Goal: Complete application form: Complete application form

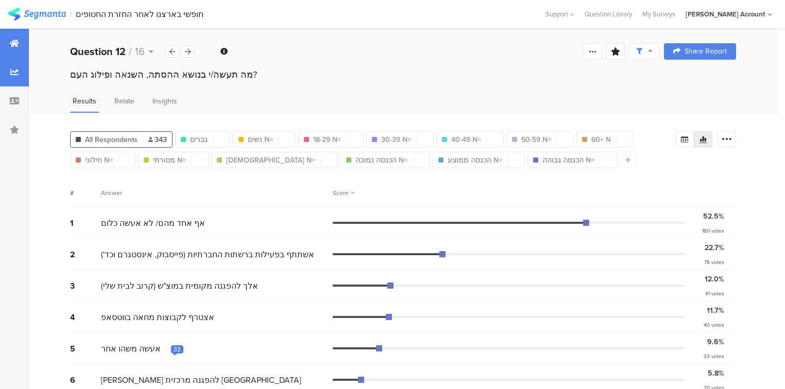
click at [15, 48] on div at bounding box center [14, 43] width 29 height 29
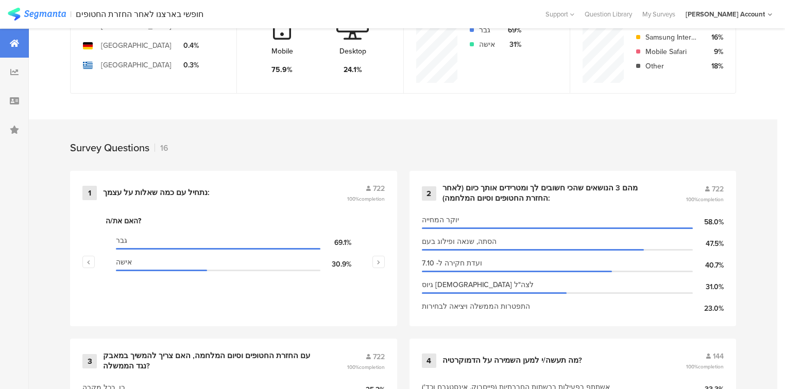
scroll to position [330, 0]
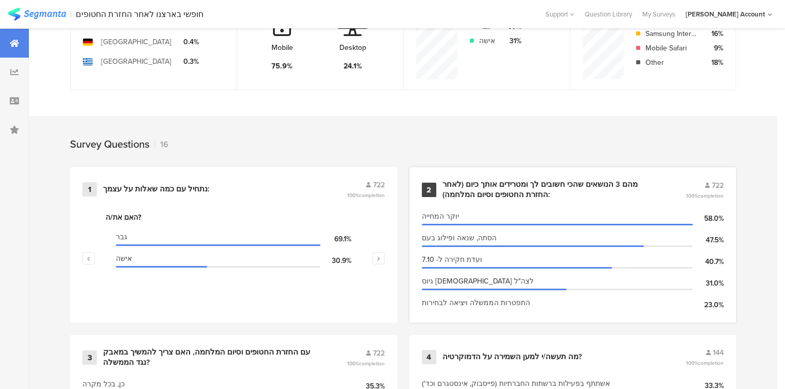
click at [535, 188] on div "מהם 3 הנושאים שהכי חשובים לך ומטרידים אותך כיום (לאחר החזרת החטופים וסיום המלחמ…" at bounding box center [551, 190] width 219 height 20
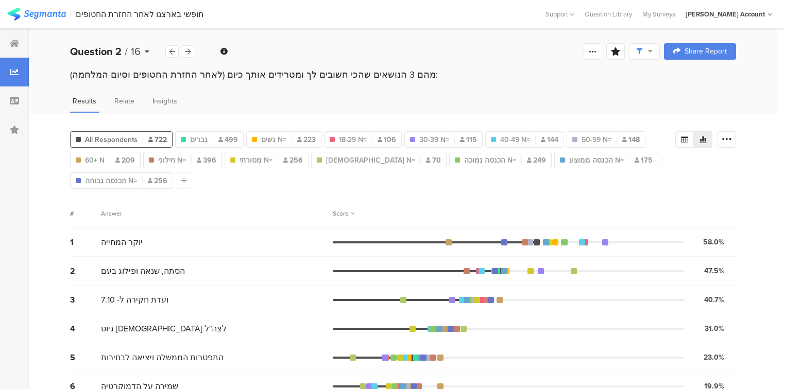
click at [75, 49] on b "Question 2" at bounding box center [95, 51] width 51 height 15
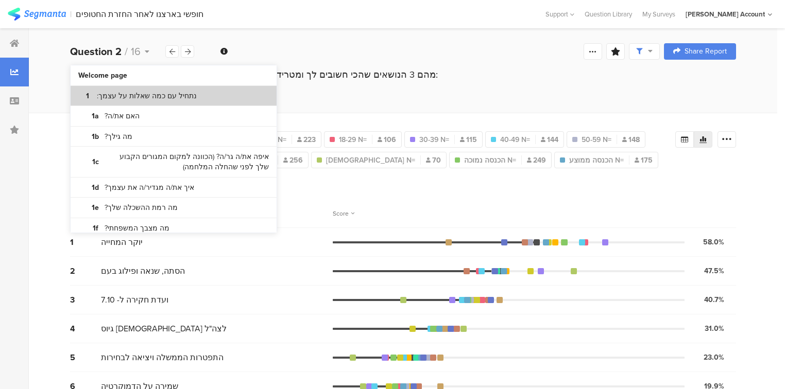
click at [105, 102] on section "1 נתחיל עם כמה שאלות על עצמך:" at bounding box center [174, 96] width 206 height 21
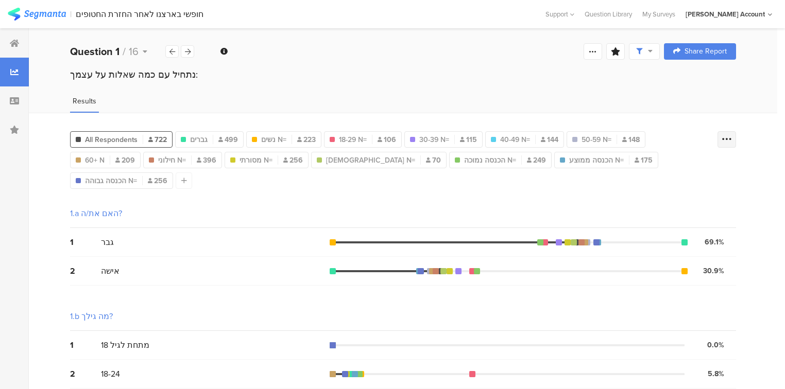
click at [726, 141] on div at bounding box center [726, 139] width 19 height 16
click at [729, 188] on span at bounding box center [725, 190] width 15 height 8
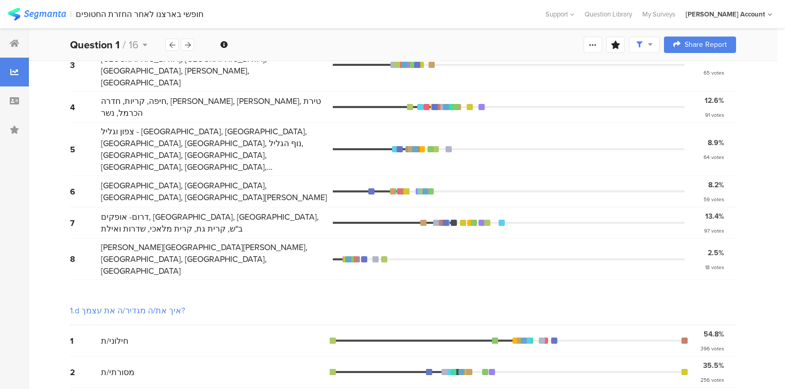
scroll to position [453, 0]
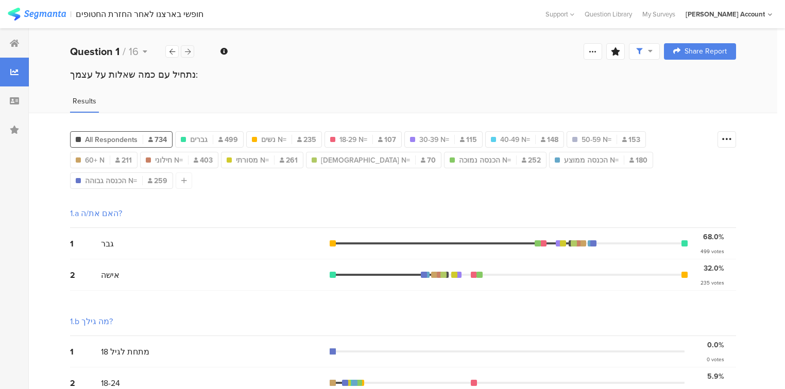
click at [188, 52] on icon at bounding box center [188, 51] width 6 height 7
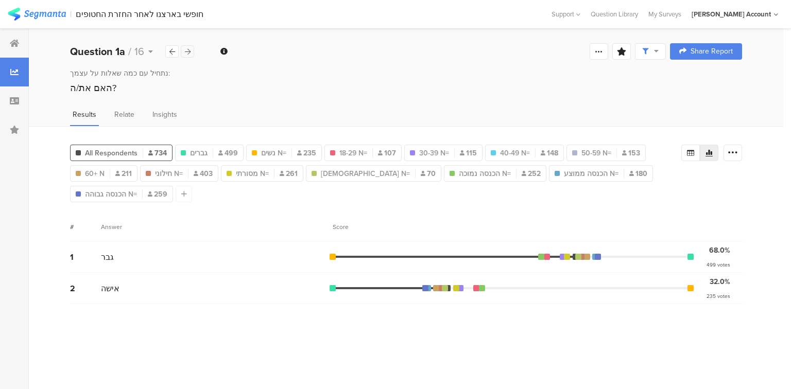
click at [188, 52] on icon at bounding box center [188, 51] width 6 height 7
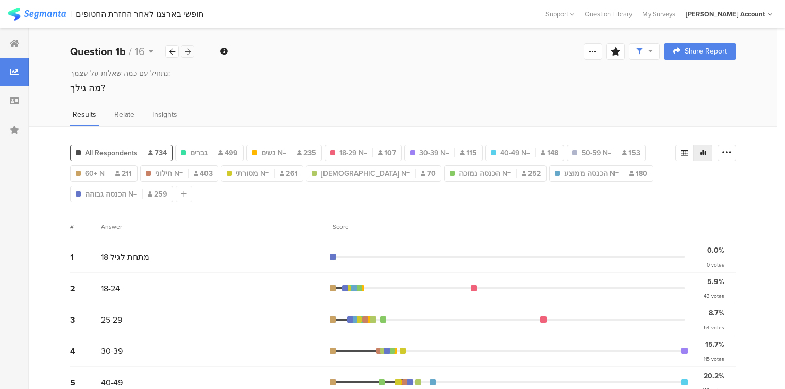
click at [188, 52] on icon at bounding box center [188, 51] width 6 height 7
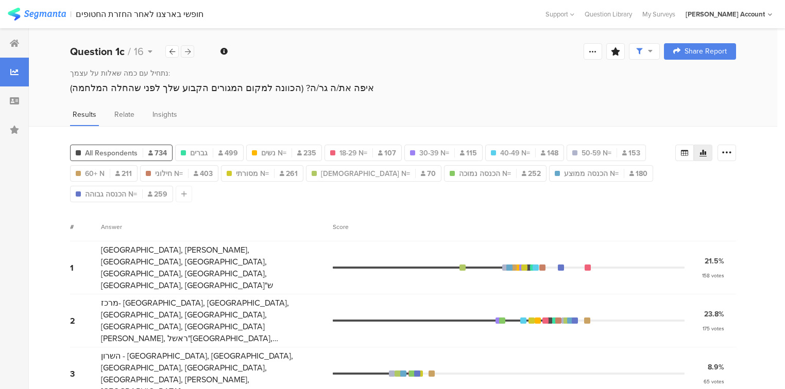
click at [188, 52] on icon at bounding box center [188, 51] width 6 height 7
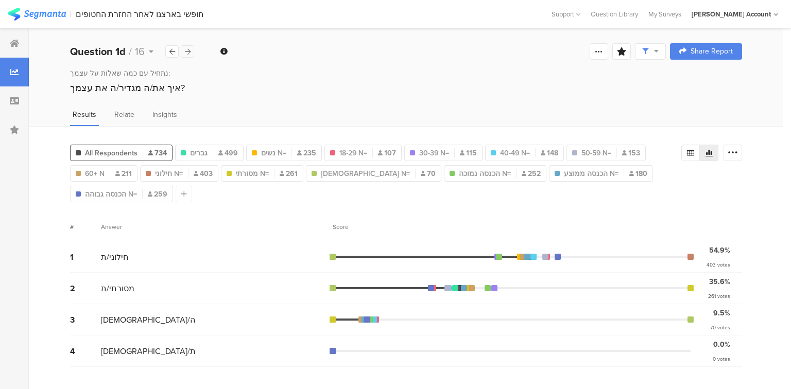
click at [188, 52] on icon at bounding box center [188, 51] width 6 height 7
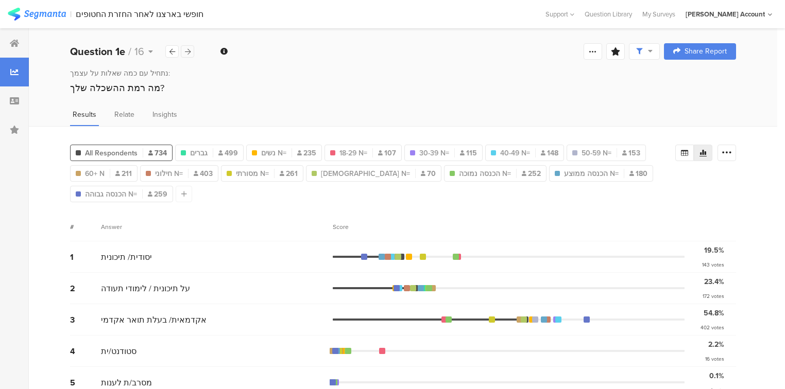
click at [188, 52] on icon at bounding box center [188, 51] width 6 height 7
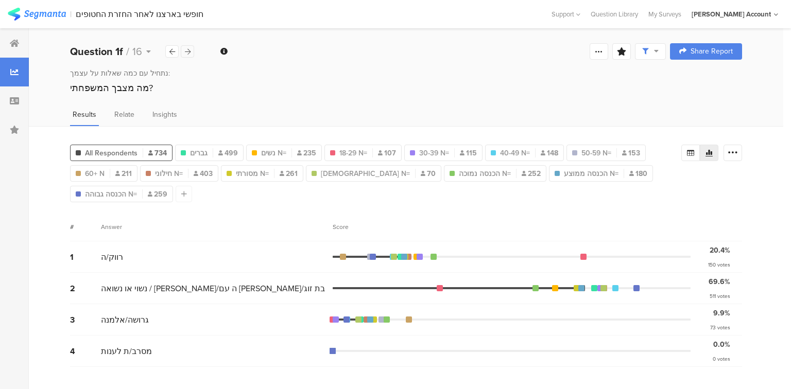
click at [188, 52] on icon at bounding box center [188, 51] width 6 height 7
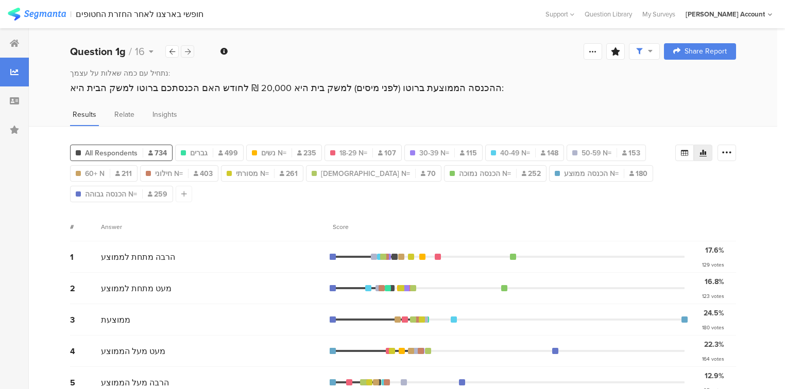
click at [188, 52] on icon at bounding box center [188, 51] width 6 height 7
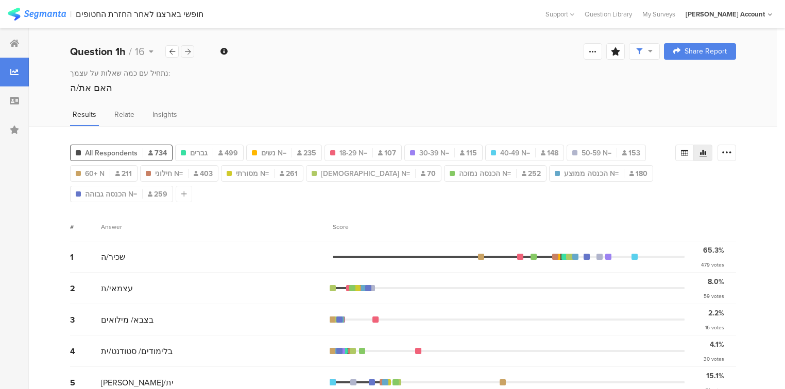
click at [188, 52] on icon at bounding box center [188, 51] width 6 height 7
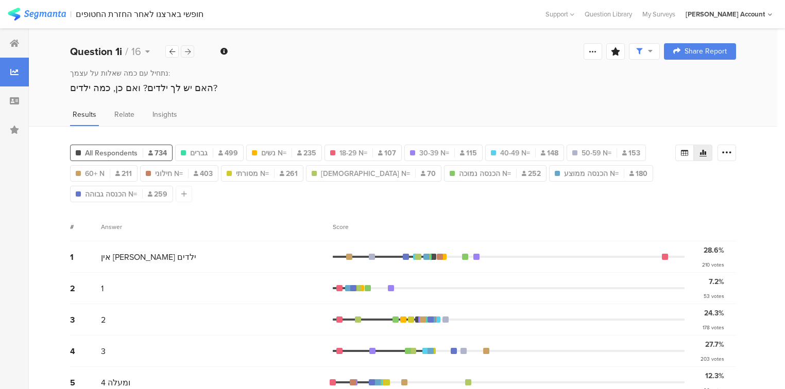
click at [188, 52] on icon at bounding box center [188, 51] width 6 height 7
